Goal: Transaction & Acquisition: Download file/media

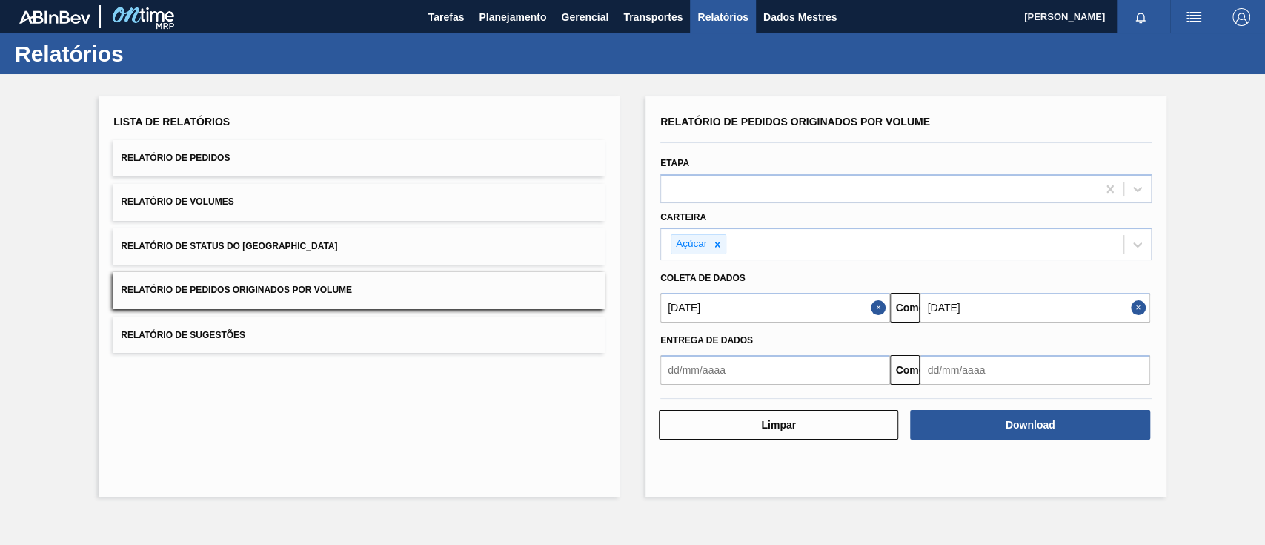
click at [718, 249] on div at bounding box center [717, 244] width 16 height 19
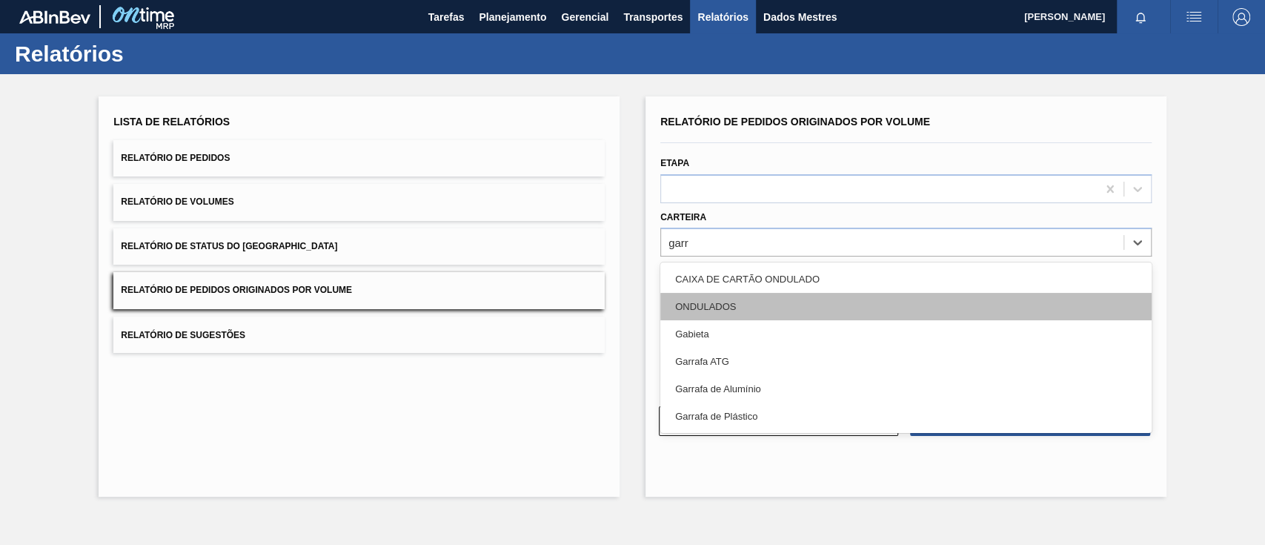
type input "garra"
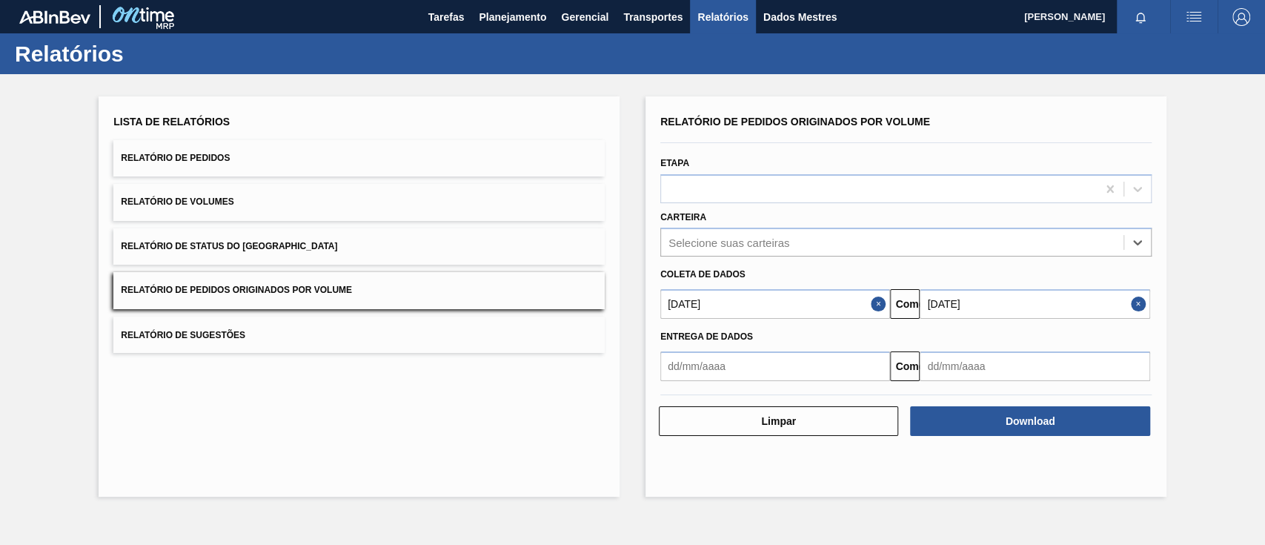
drag, startPoint x: 785, startPoint y: 236, endPoint x: 659, endPoint y: 251, distance: 127.6
click at [659, 251] on div "Carteira Opção Açúcar, desmarcada. Select is focused ,type to refine list, pres…" at bounding box center [905, 232] width 503 height 50
click at [691, 242] on font "Selecione suas carteiras" at bounding box center [728, 242] width 121 height 13
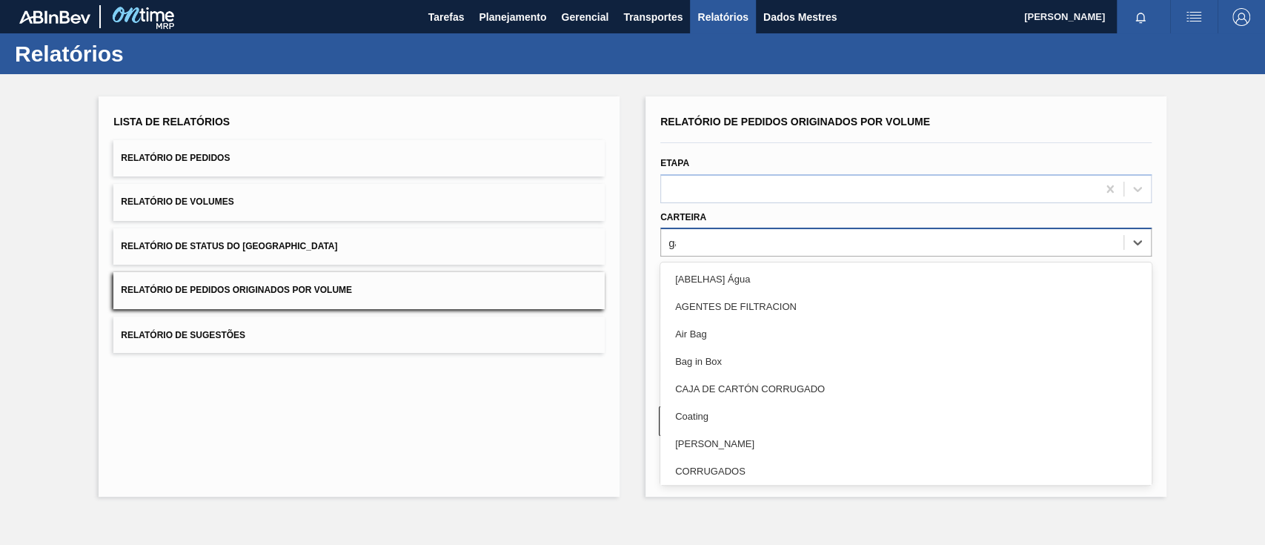
type input "gar"
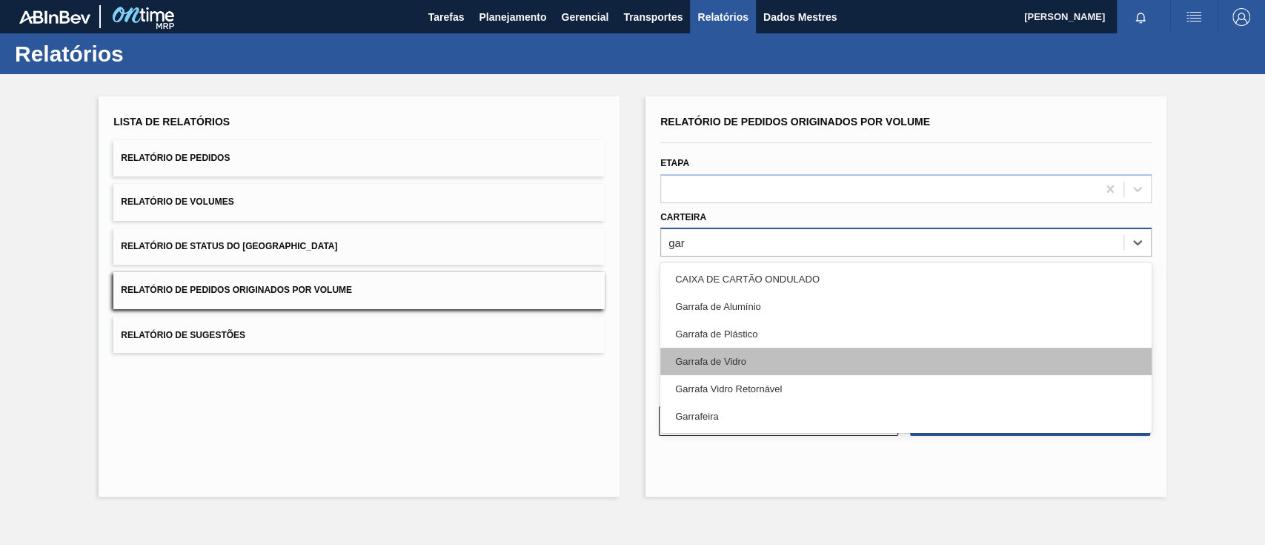
click at [760, 366] on div "Garrafa de Vidro" at bounding box center [905, 360] width 491 height 27
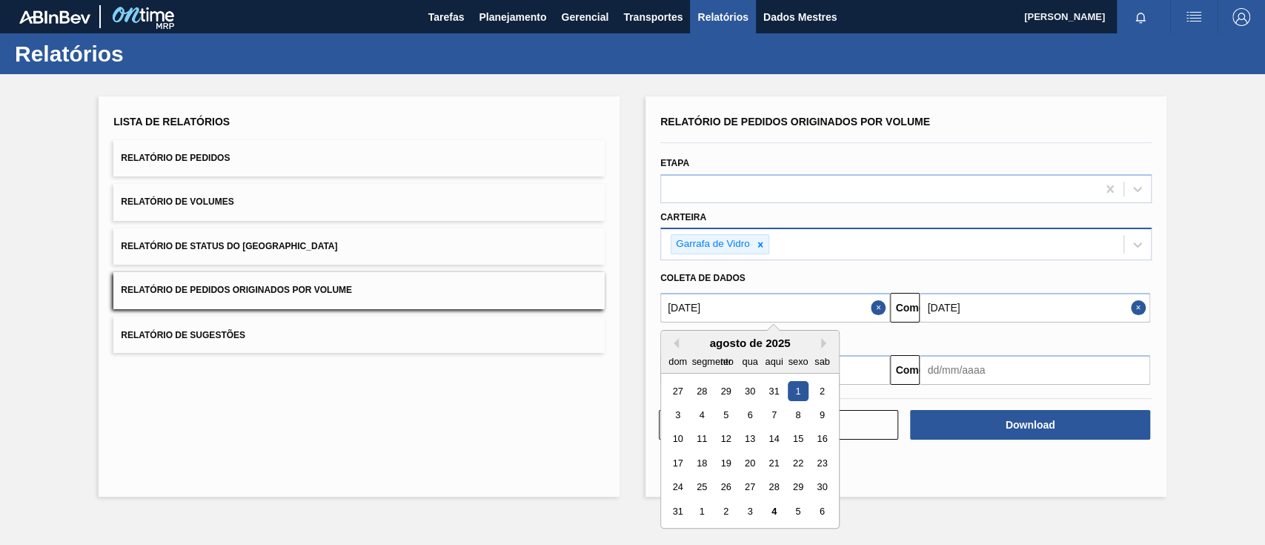
drag, startPoint x: 756, startPoint y: 307, endPoint x: 658, endPoint y: 310, distance: 97.8
click at [658, 310] on div "[DATE] [PERSON_NAME] Próximo mês agosto de 2025 dom segmento ter qua aqui sexo …" at bounding box center [772, 308] width 236 height 30
type input "[DATE]"
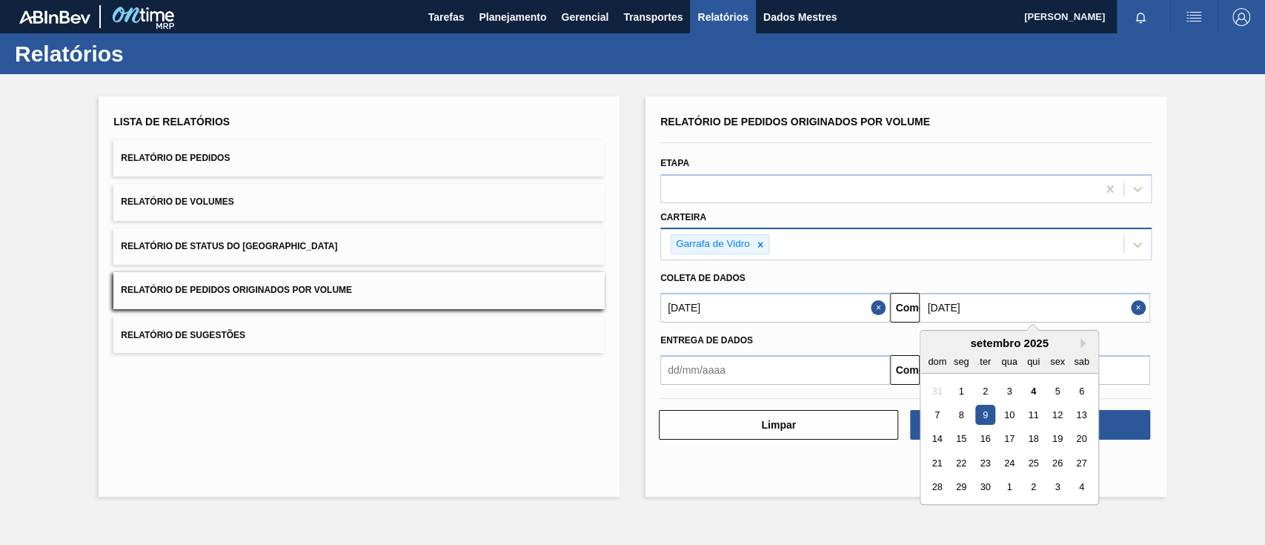
click at [1105, 309] on input "[DATE]" at bounding box center [1034, 308] width 230 height 30
click at [1079, 416] on div "13" at bounding box center [1081, 415] width 20 height 20
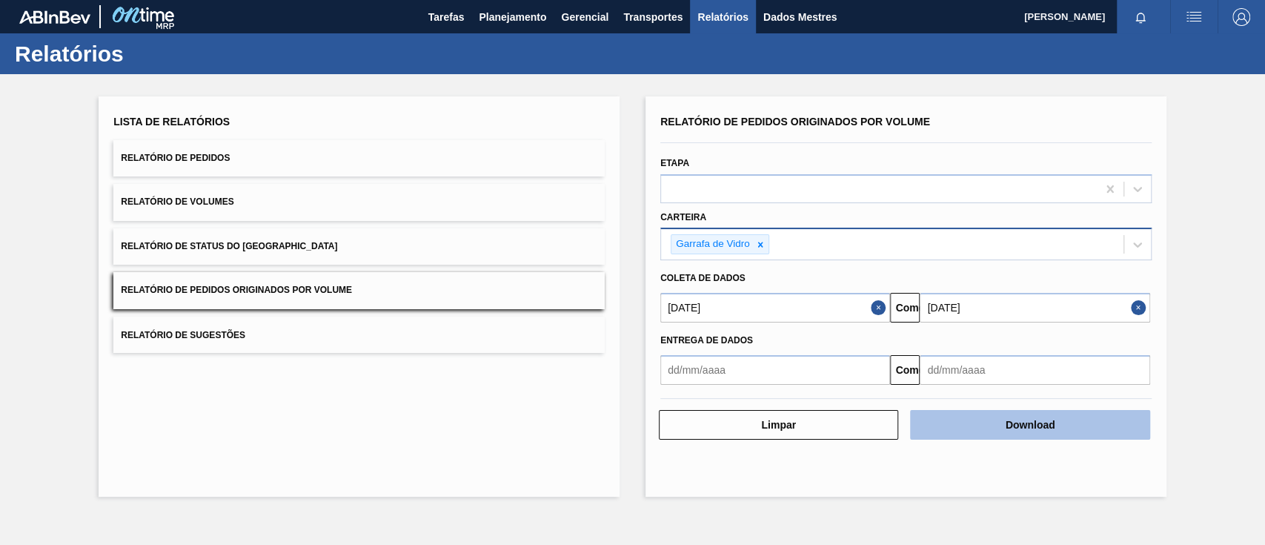
click at [1045, 423] on font "Download" at bounding box center [1030, 425] width 50 height 12
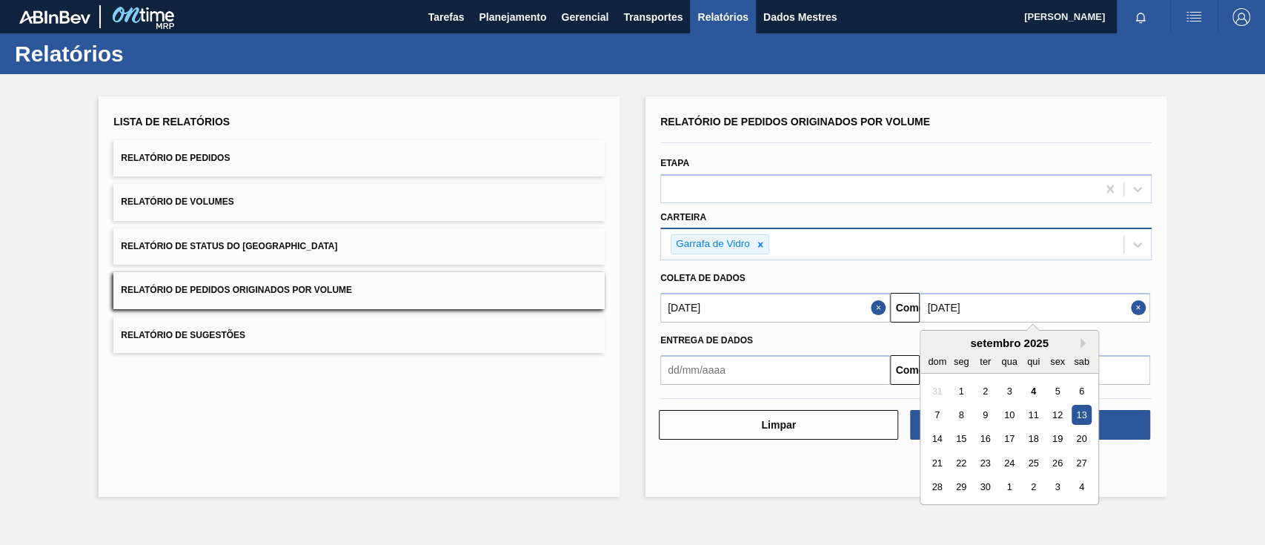
click at [1095, 303] on input "[DATE]" at bounding box center [1034, 308] width 230 height 30
click at [985, 490] on font "30" at bounding box center [985, 487] width 10 height 11
type input "[DATE]"
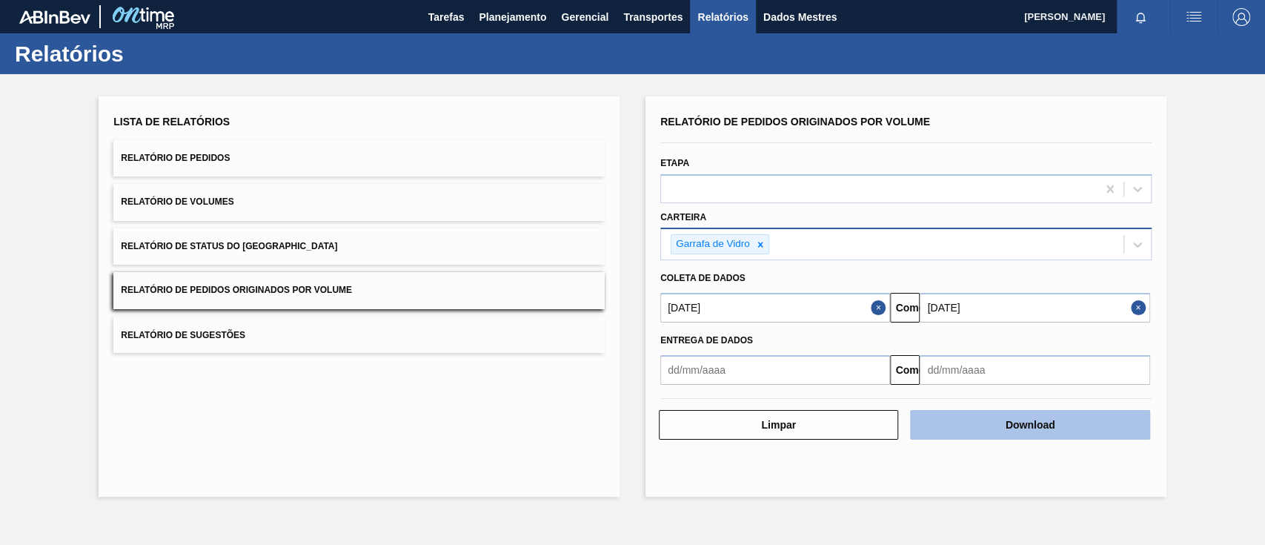
click at [1018, 425] on font "Download" at bounding box center [1030, 425] width 50 height 12
